Goal: Transaction & Acquisition: Purchase product/service

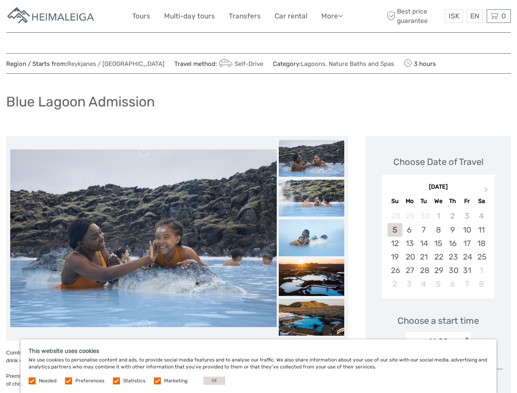
click at [331, 16] on link "More" at bounding box center [331, 16] width 21 height 12
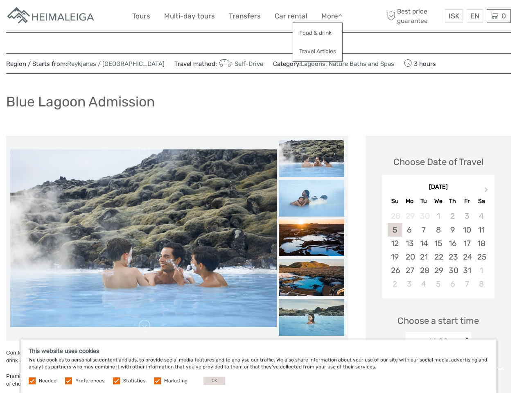
click at [341, 16] on icon at bounding box center [340, 15] width 5 height 7
click at [454, 16] on span "ISK" at bounding box center [454, 16] width 11 height 8
click at [475, 16] on div "EN English Español Deutsch" at bounding box center [475, 16] width 16 height 14
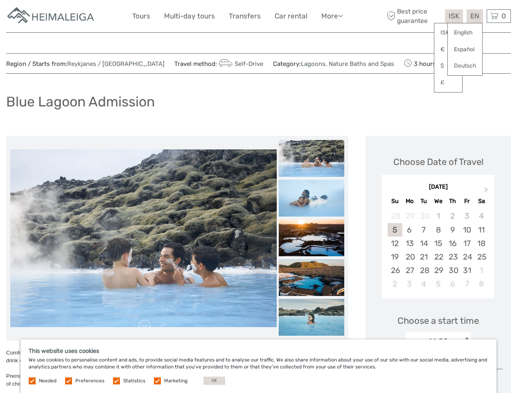
click at [499, 16] on div "0 Items Total 0 ISK Checkout The shopping cart is empty." at bounding box center [499, 16] width 24 height 14
click at [143, 238] on img at bounding box center [143, 238] width 267 height 178
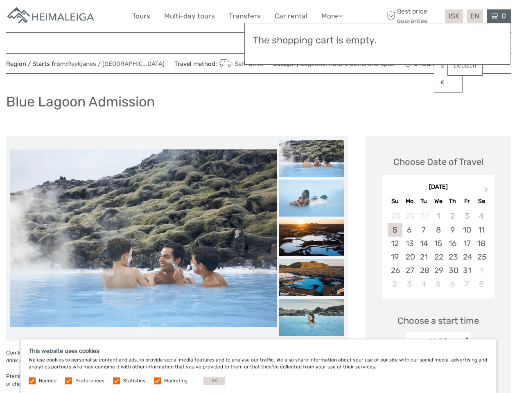
click at [145, 151] on link at bounding box center [144, 150] width 13 height 13
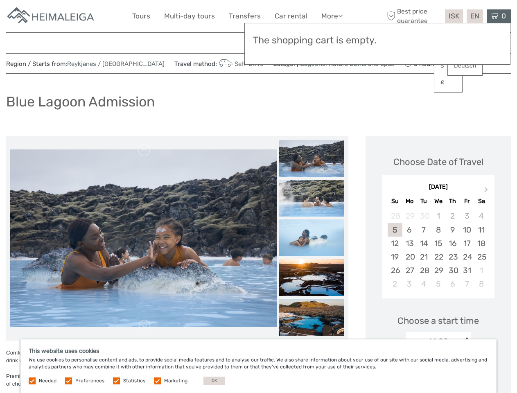
click at [145, 326] on link at bounding box center [144, 325] width 13 height 13
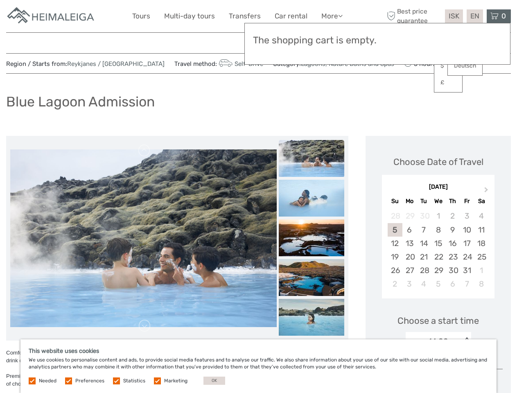
click at [312, 158] on ul at bounding box center [312, 299] width 66 height 477
click at [312, 198] on img at bounding box center [312, 198] width 66 height 37
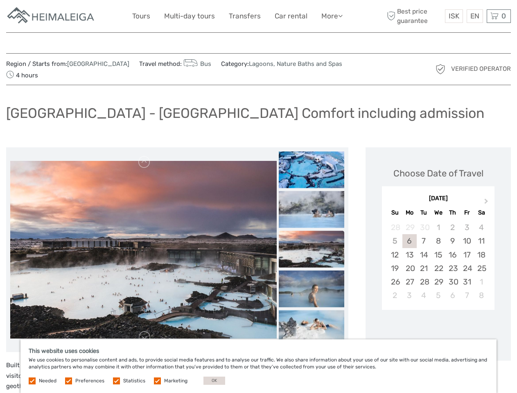
click at [331, 16] on link "More" at bounding box center [331, 16] width 21 height 12
